Goal: Task Accomplishment & Management: Use online tool/utility

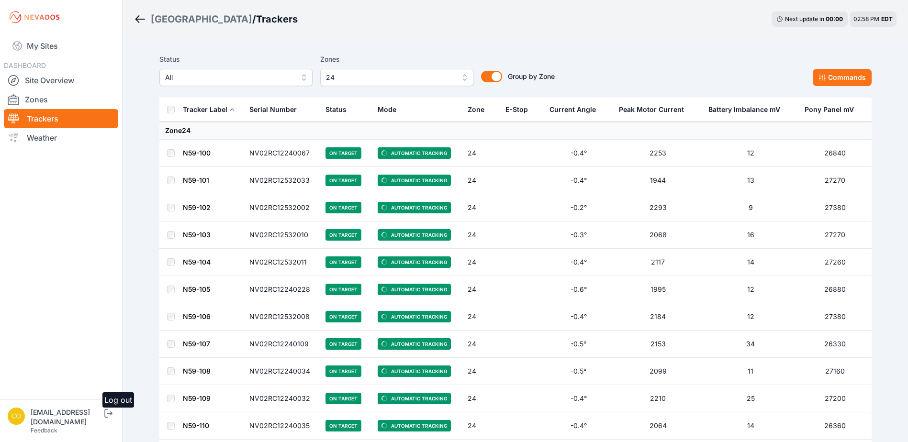
click at [114, 419] on icon "submit" at bounding box center [108, 413] width 12 height 11
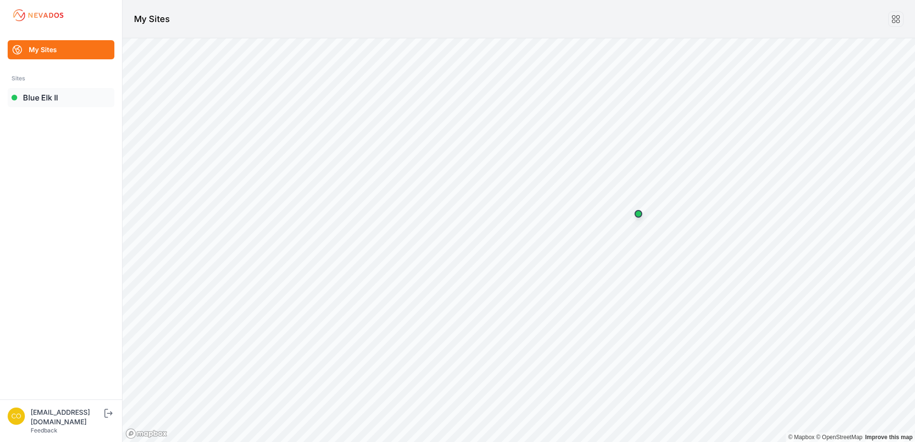
click at [33, 101] on link "Blue Elk II" at bounding box center [61, 97] width 107 height 19
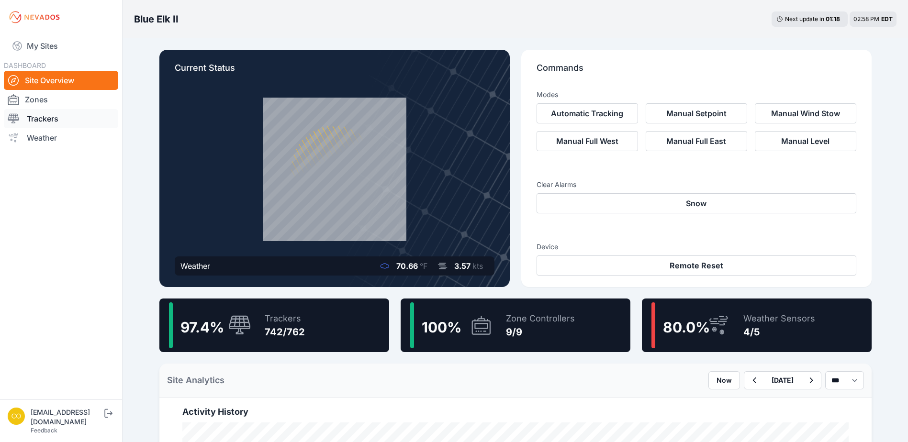
click at [32, 120] on link "Trackers" at bounding box center [61, 118] width 114 height 19
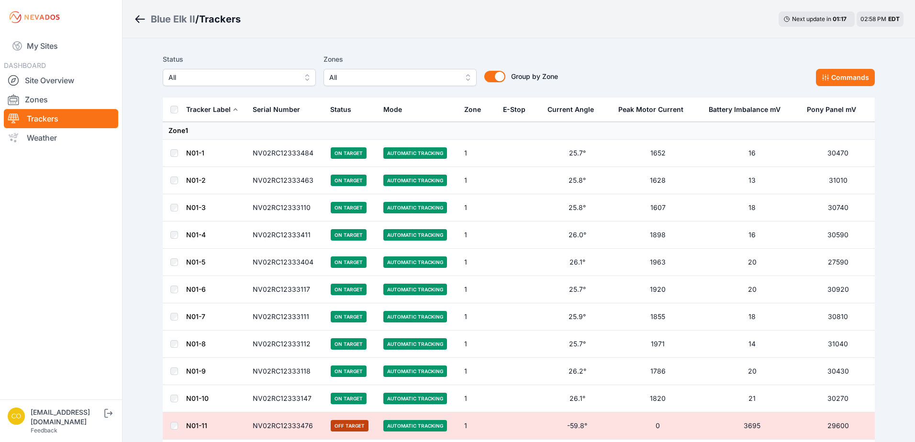
click at [394, 76] on span "All" at bounding box center [393, 77] width 128 height 11
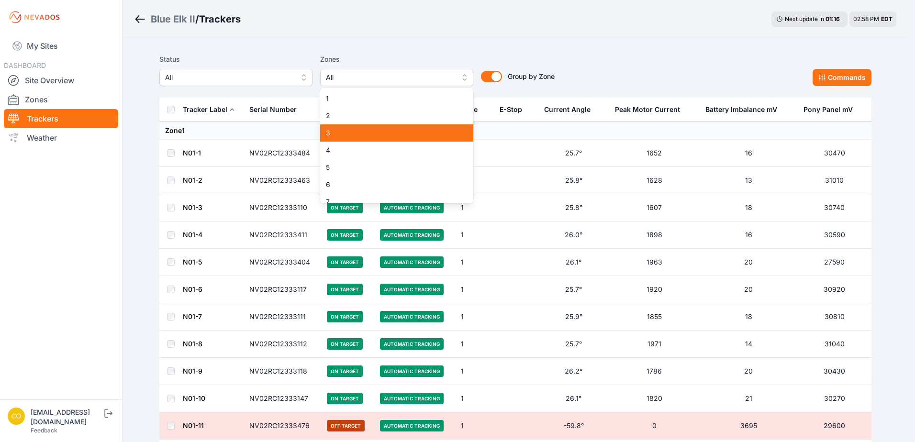
click at [347, 135] on span "3" at bounding box center [391, 133] width 130 height 10
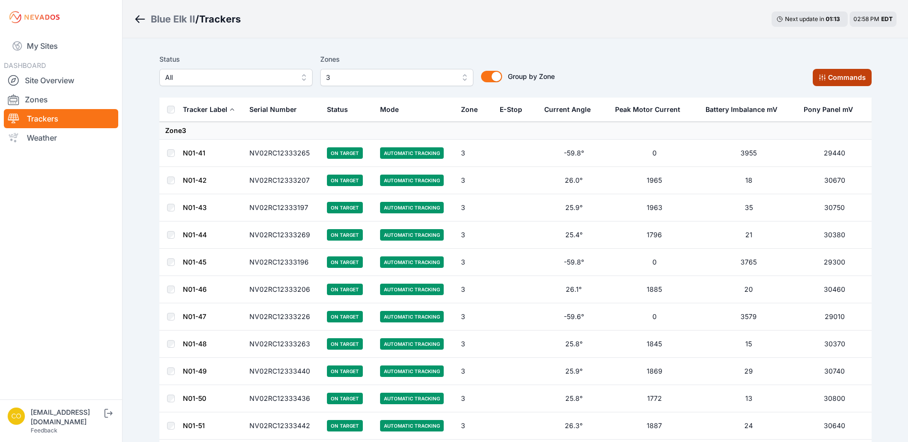
click at [832, 72] on button "Commands" at bounding box center [842, 77] width 59 height 17
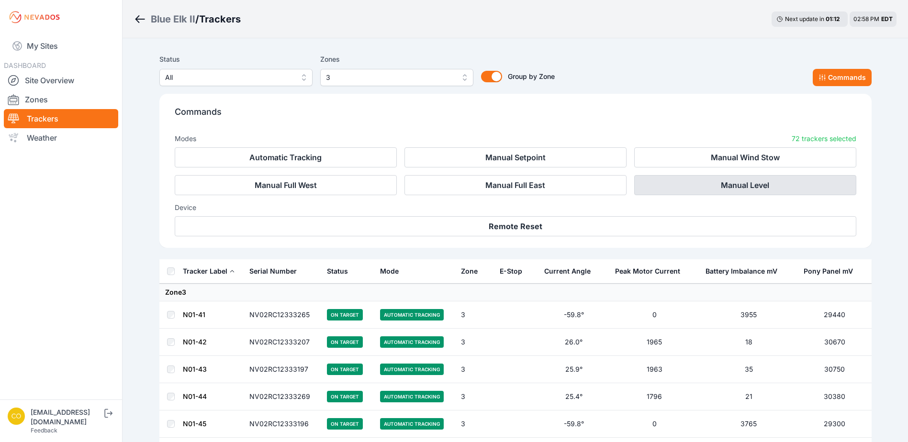
click at [723, 190] on button "Manual Level" at bounding box center [745, 185] width 222 height 20
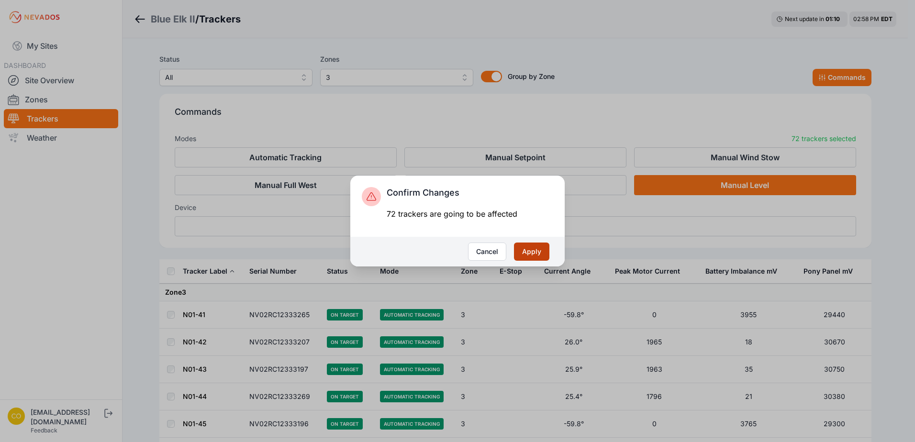
drag, startPoint x: 529, startPoint y: 254, endPoint x: 543, endPoint y: 252, distance: 13.5
click at [529, 253] on button "Apply" at bounding box center [531, 252] width 35 height 18
